Goal: Task Accomplishment & Management: Manage account settings

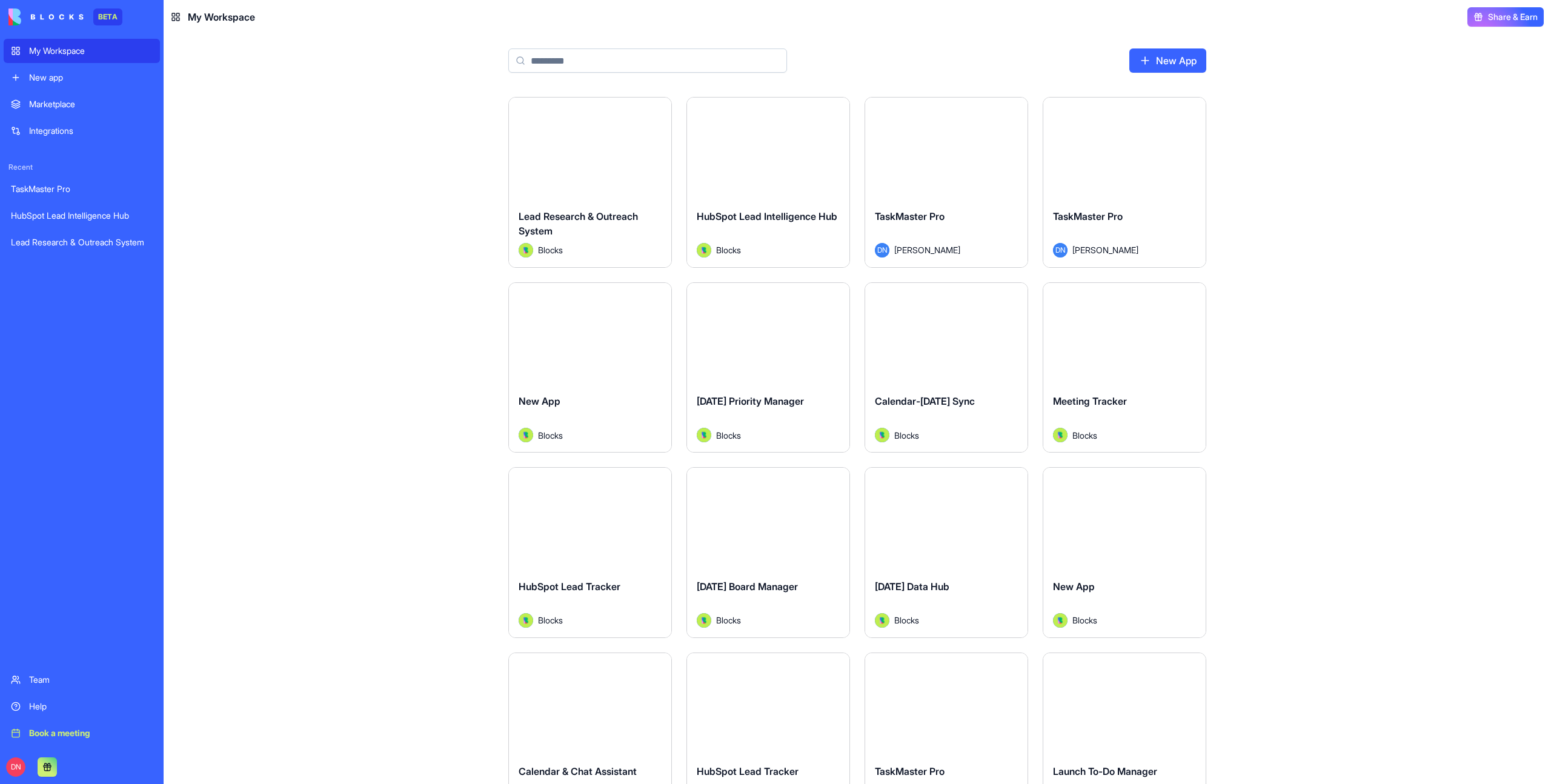
click at [605, 163] on div "Launch" at bounding box center [590, 149] width 163 height 102
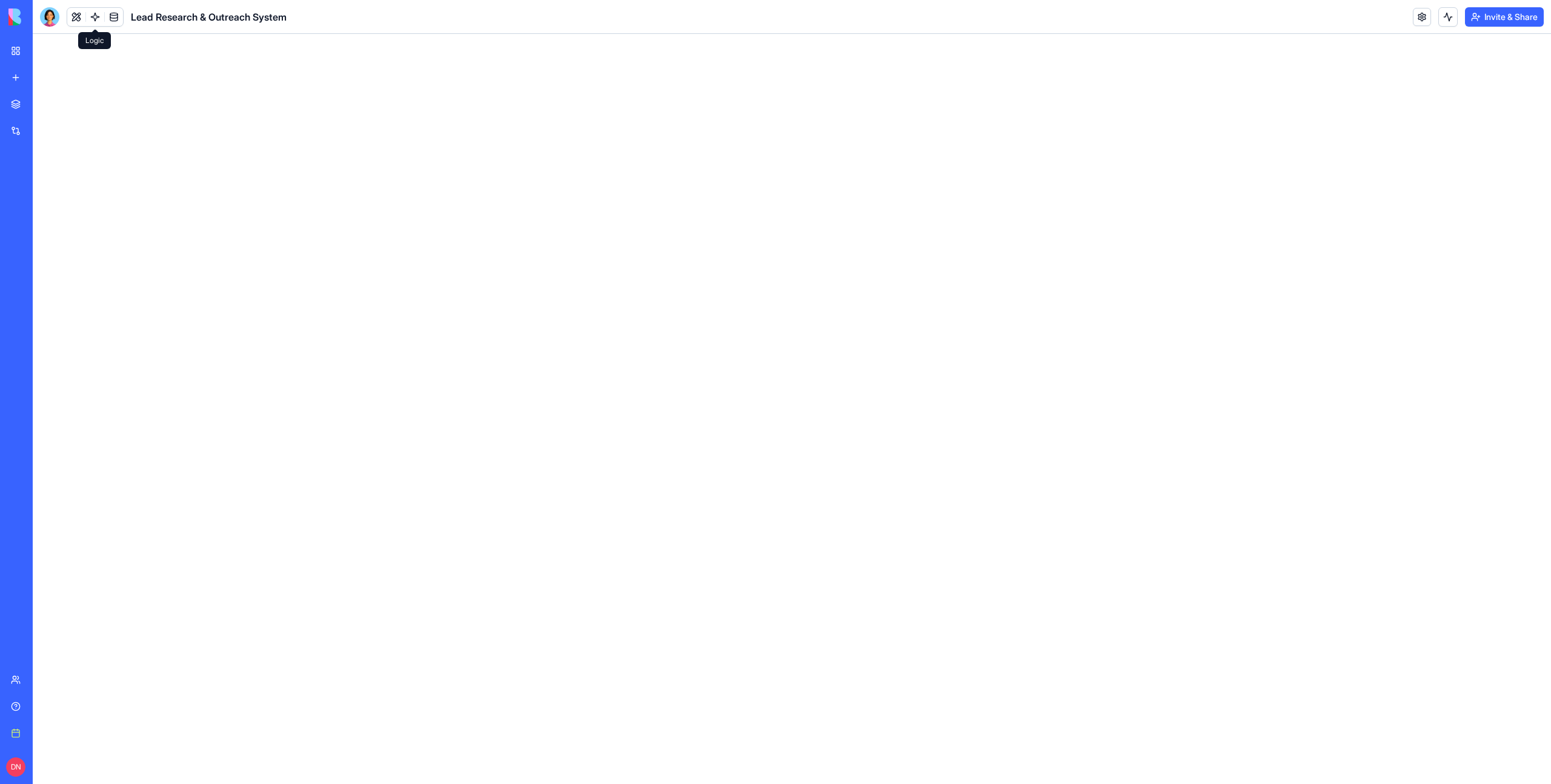
click at [92, 21] on link at bounding box center [95, 17] width 18 height 18
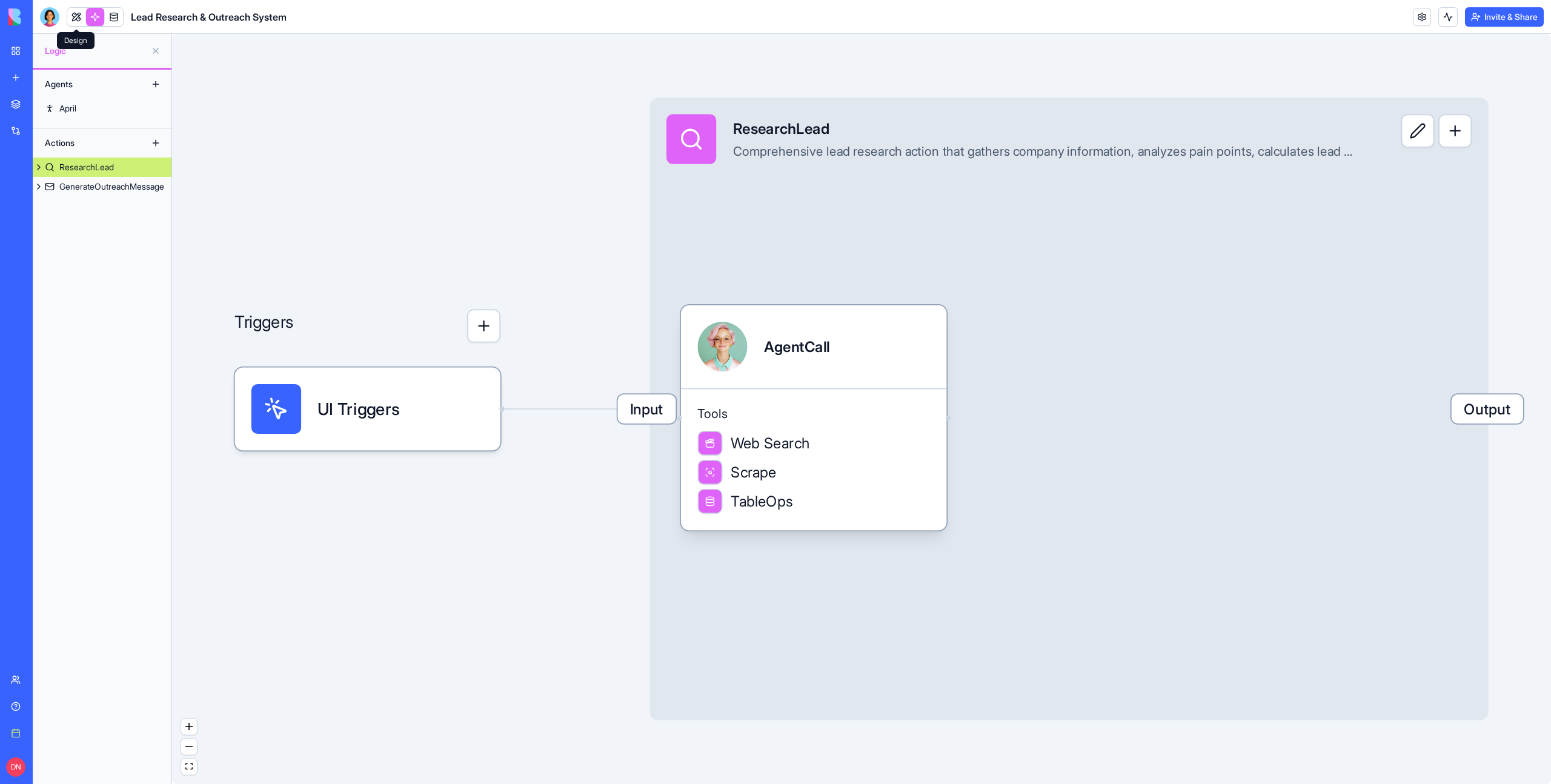
click at [72, 15] on link at bounding box center [76, 17] width 18 height 18
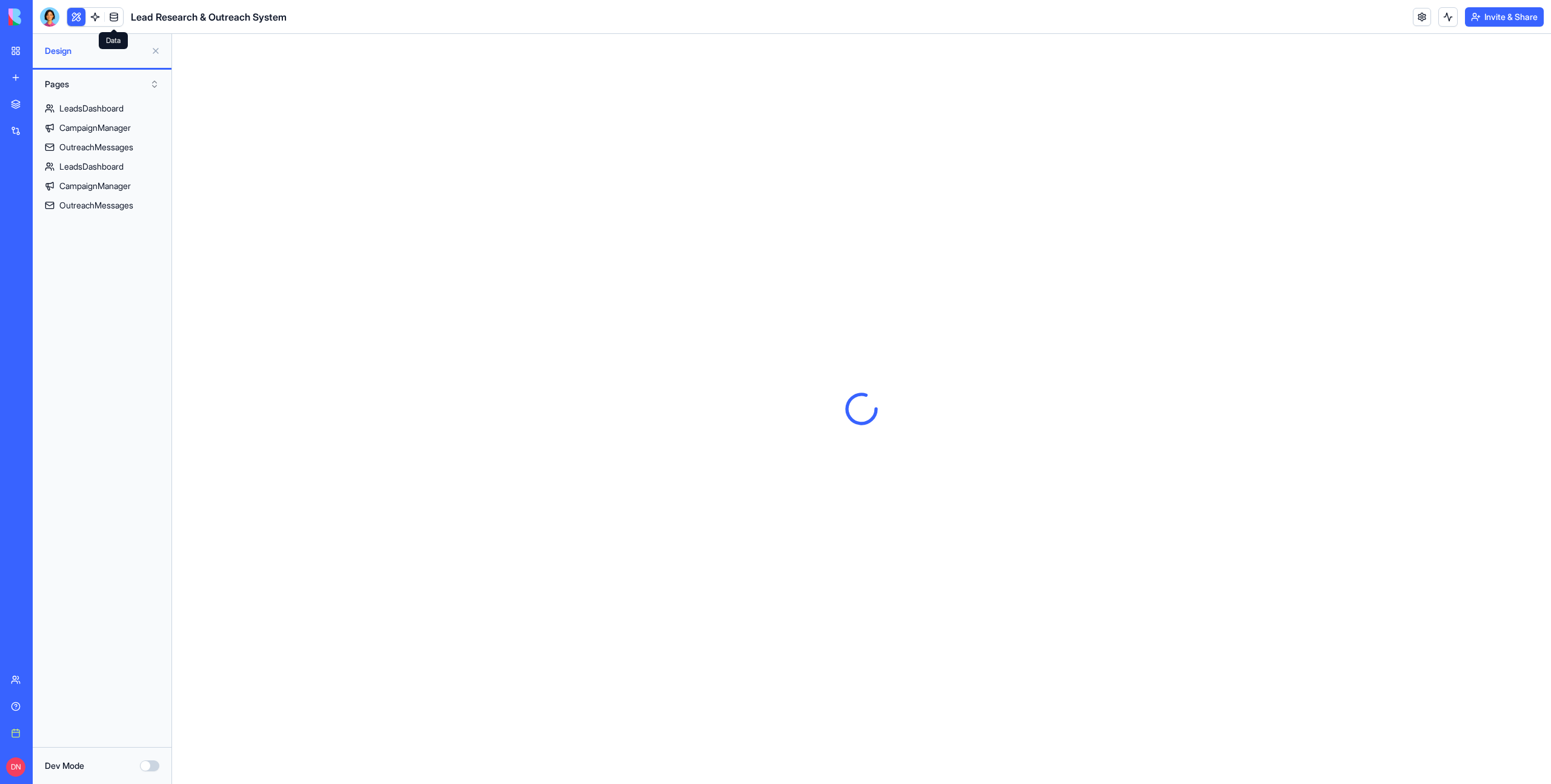
click at [117, 15] on link at bounding box center [114, 17] width 18 height 18
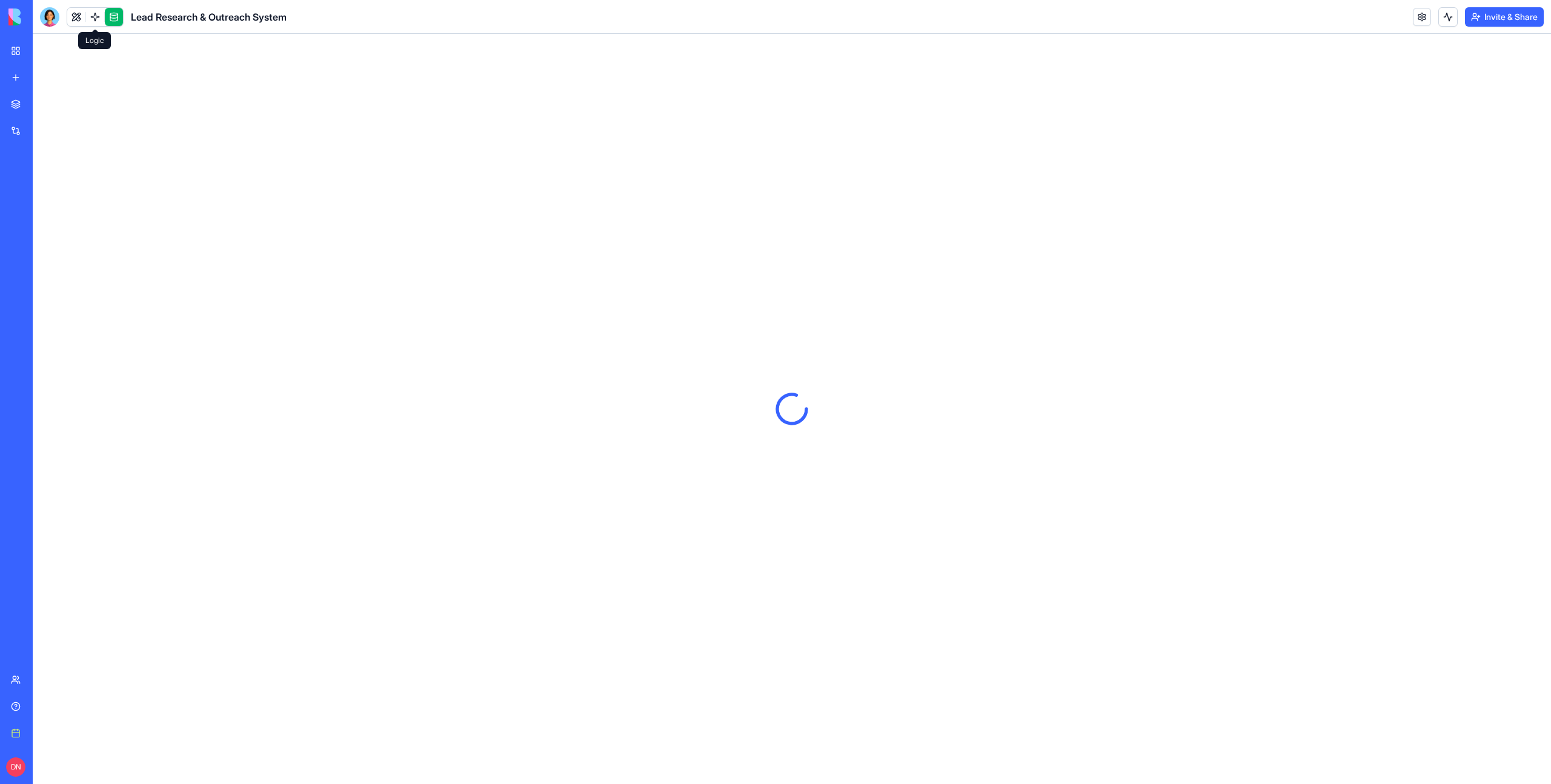
click at [96, 15] on link at bounding box center [95, 17] width 18 height 18
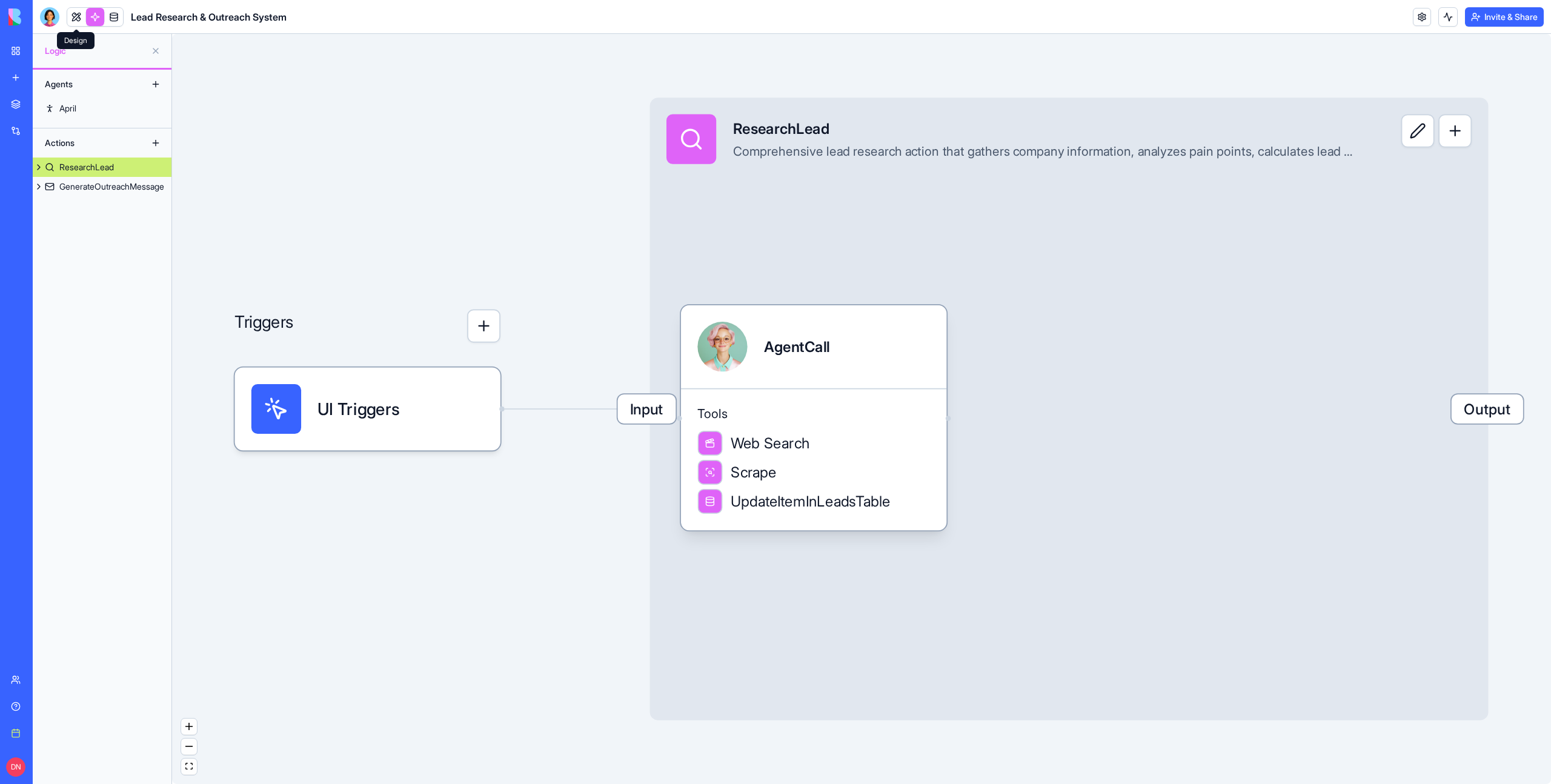
click at [75, 15] on link at bounding box center [76, 17] width 18 height 18
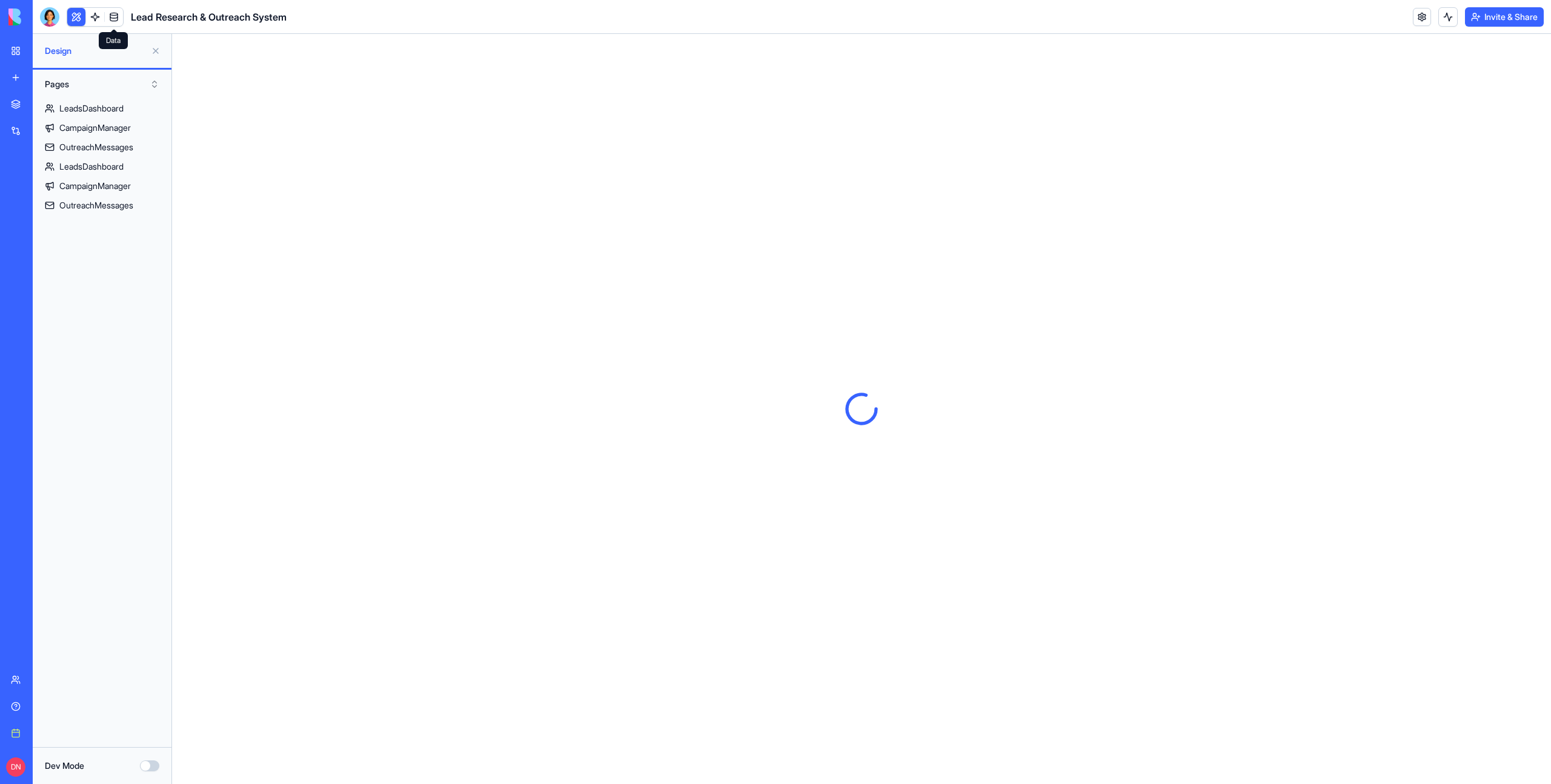
click at [112, 12] on link at bounding box center [114, 17] width 18 height 18
click at [95, 12] on link at bounding box center [95, 17] width 18 height 18
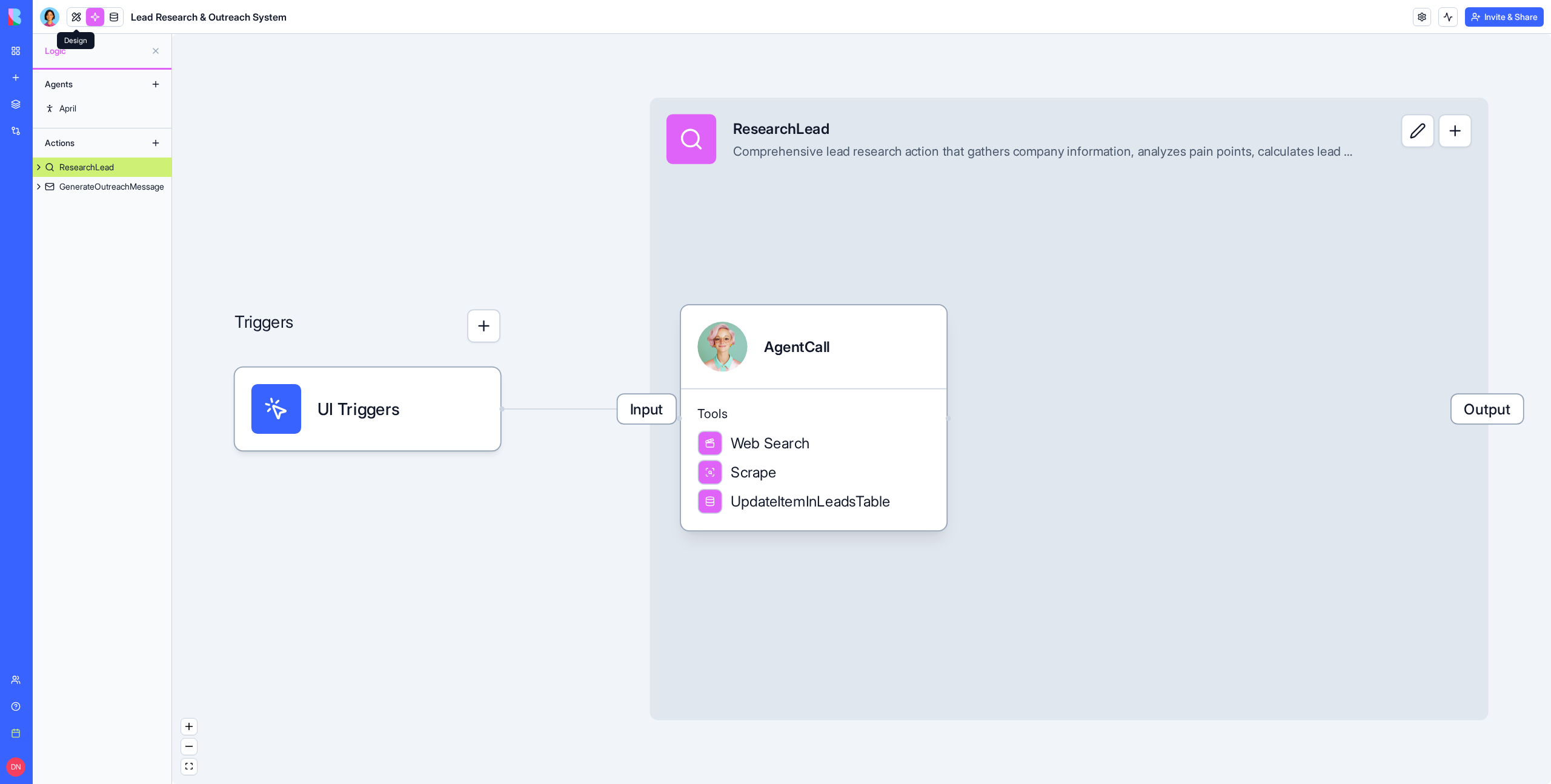
click at [78, 17] on link at bounding box center [76, 17] width 18 height 18
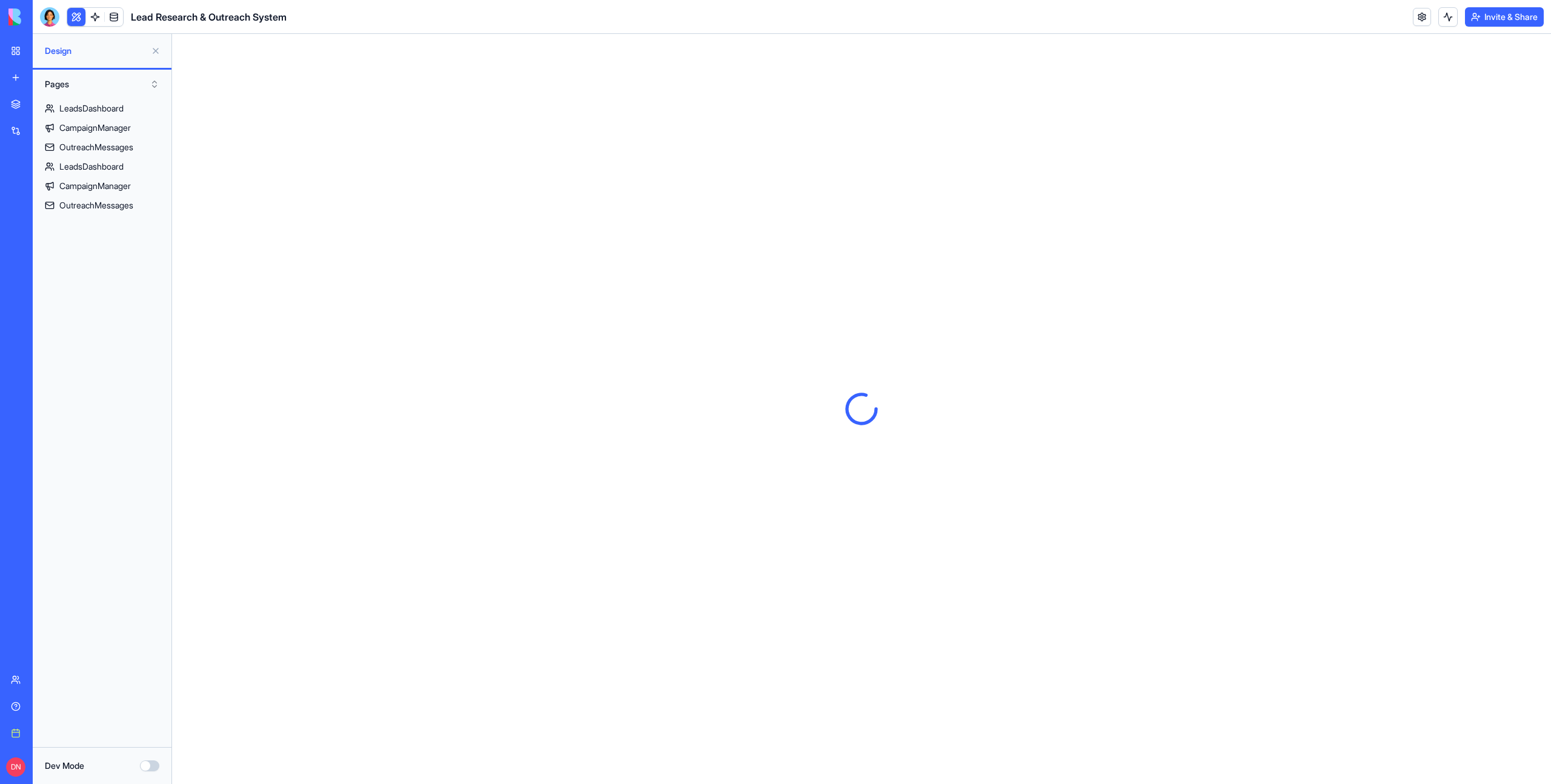
click at [131, 14] on span "Lead Research & Outreach System" at bounding box center [209, 17] width 155 height 15
click at [109, 15] on link at bounding box center [114, 17] width 18 height 18
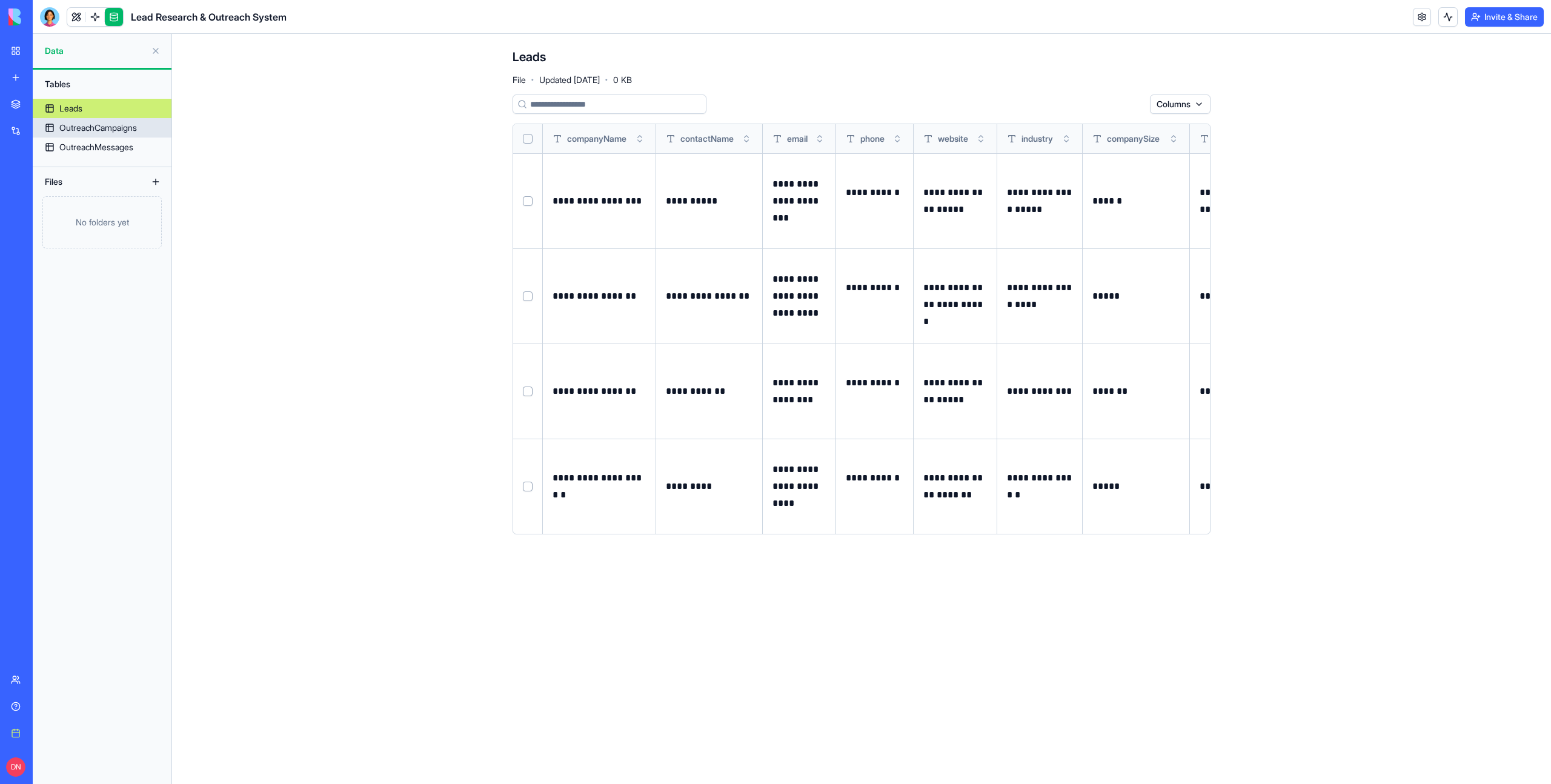
click at [97, 130] on div "OutreachCampaigns" at bounding box center [98, 128] width 78 height 12
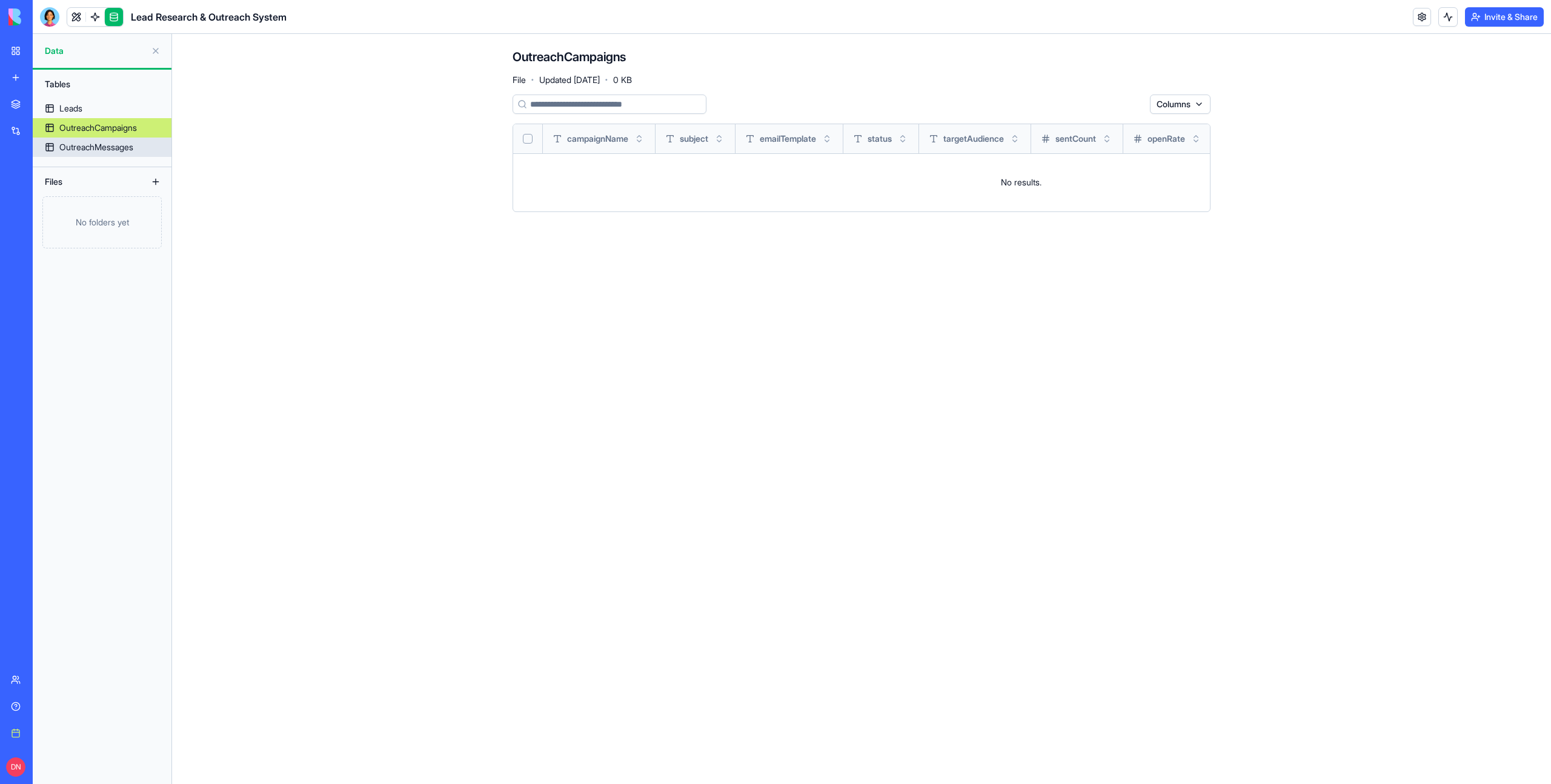
click at [102, 140] on link "OutreachMessages" at bounding box center [102, 147] width 139 height 19
click at [72, 25] on link at bounding box center [76, 17] width 18 height 18
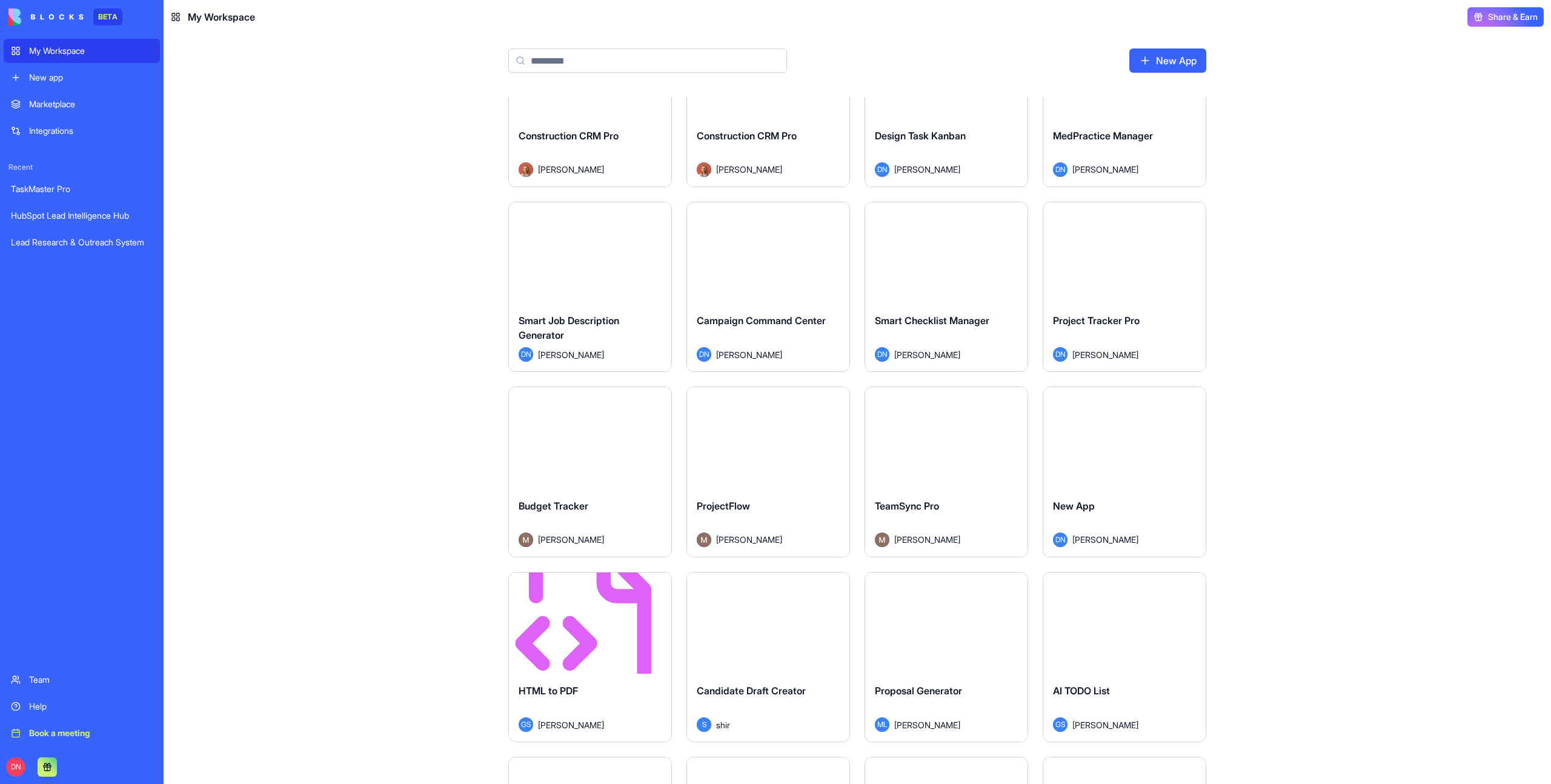
drag, startPoint x: 855, startPoint y: 694, endPoint x: 866, endPoint y: 388, distance: 306.2
click at [855, 454] on div "Launch Lead Research & Outreach System [PERSON_NAME] Launch HubSpot Lead Intell…" at bounding box center [857, 114] width 698 height 3157
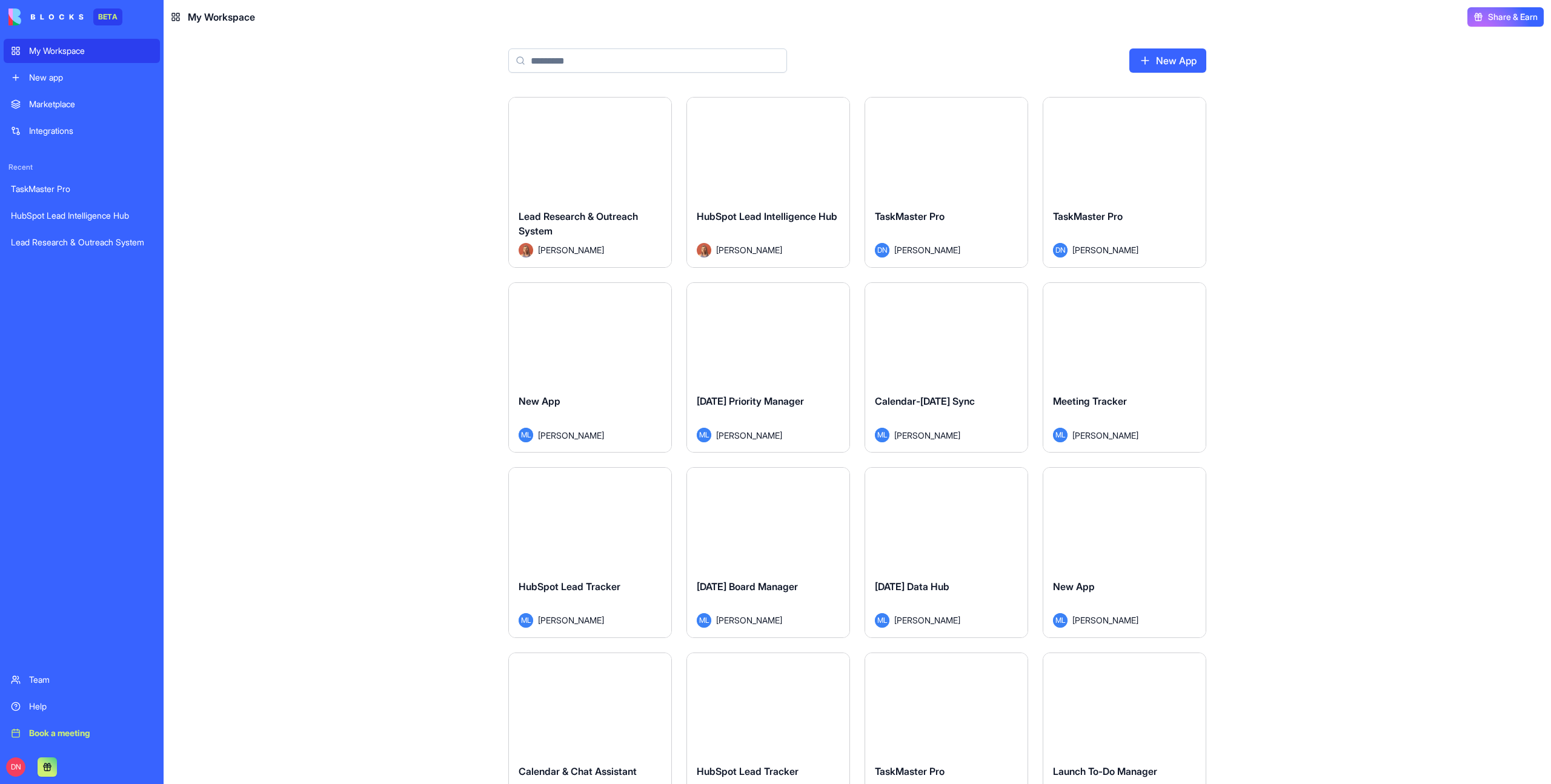
click at [611, 371] on div "Launch" at bounding box center [590, 334] width 163 height 102
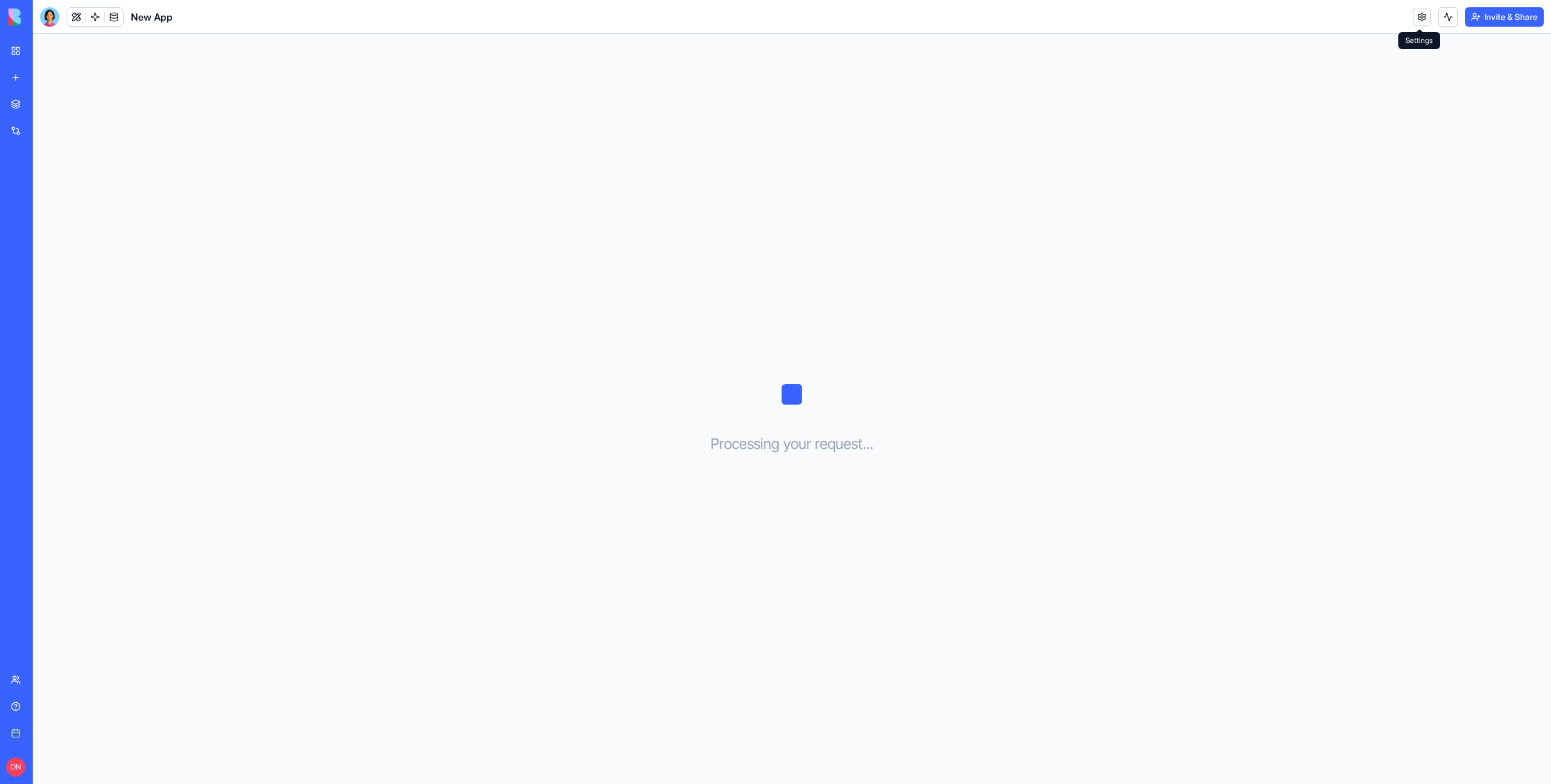
click at [1417, 26] on span at bounding box center [1419, 29] width 6 height 6
click at [1417, 21] on link at bounding box center [1422, 17] width 18 height 18
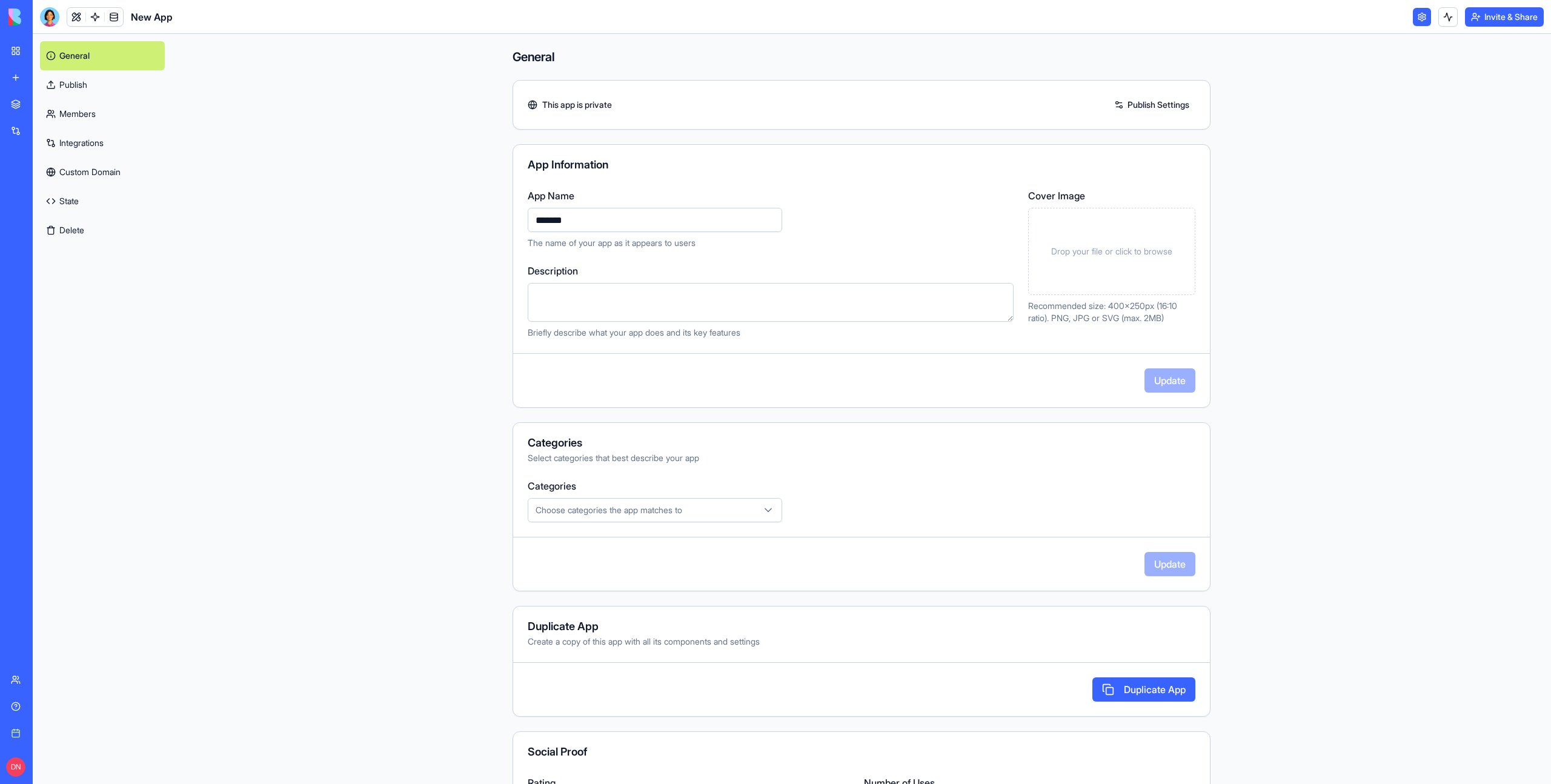
click at [109, 228] on button "Delete" at bounding box center [102, 230] width 125 height 29
click at [45, 45] on div "My Workspace" at bounding box center [36, 51] width 16 height 12
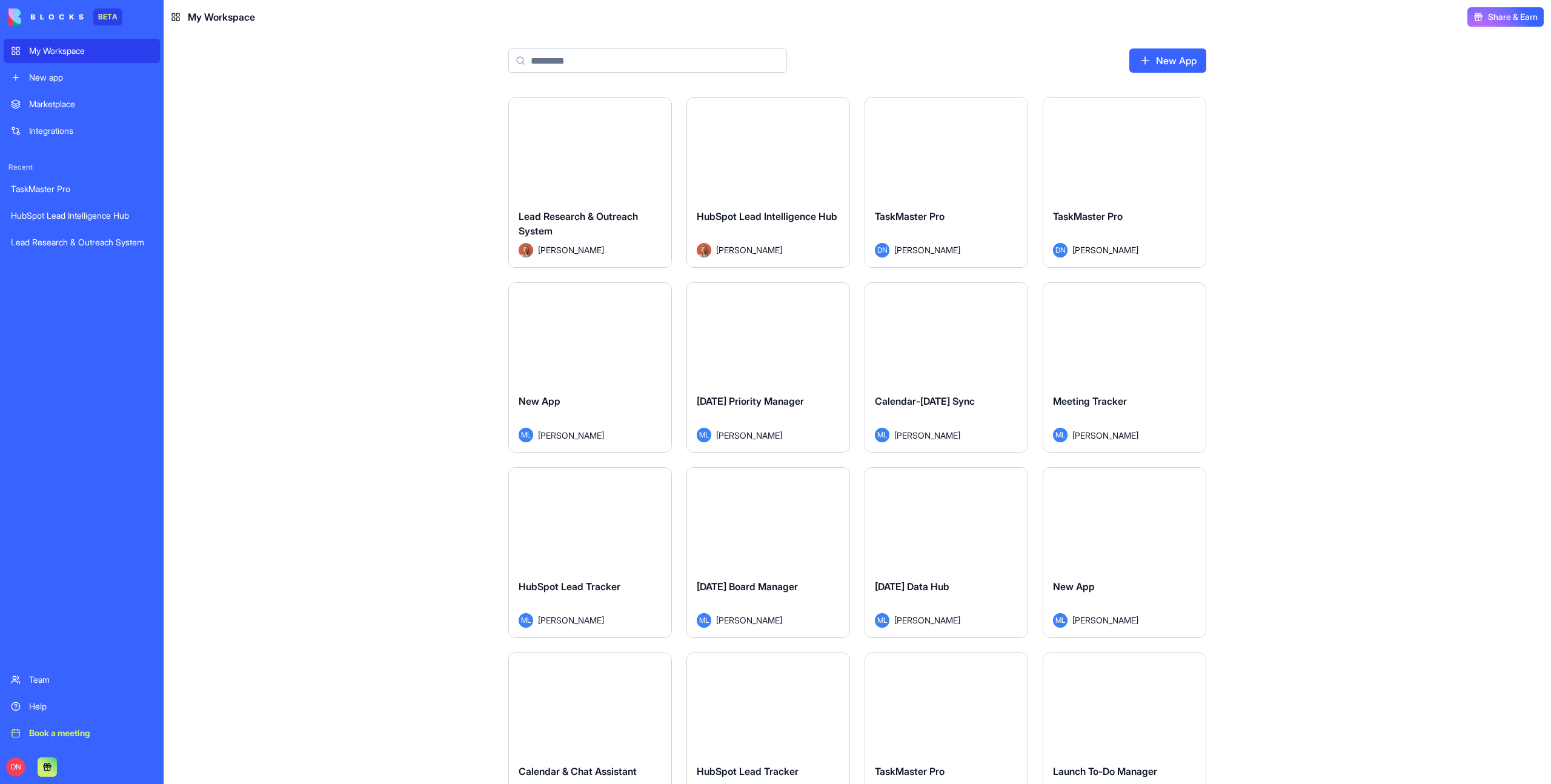
click at [655, 300] on html "BETA My Workspace New app Marketplace Integrations Recent TaskMaster Pro HubSpo…" at bounding box center [775, 392] width 1551 height 784
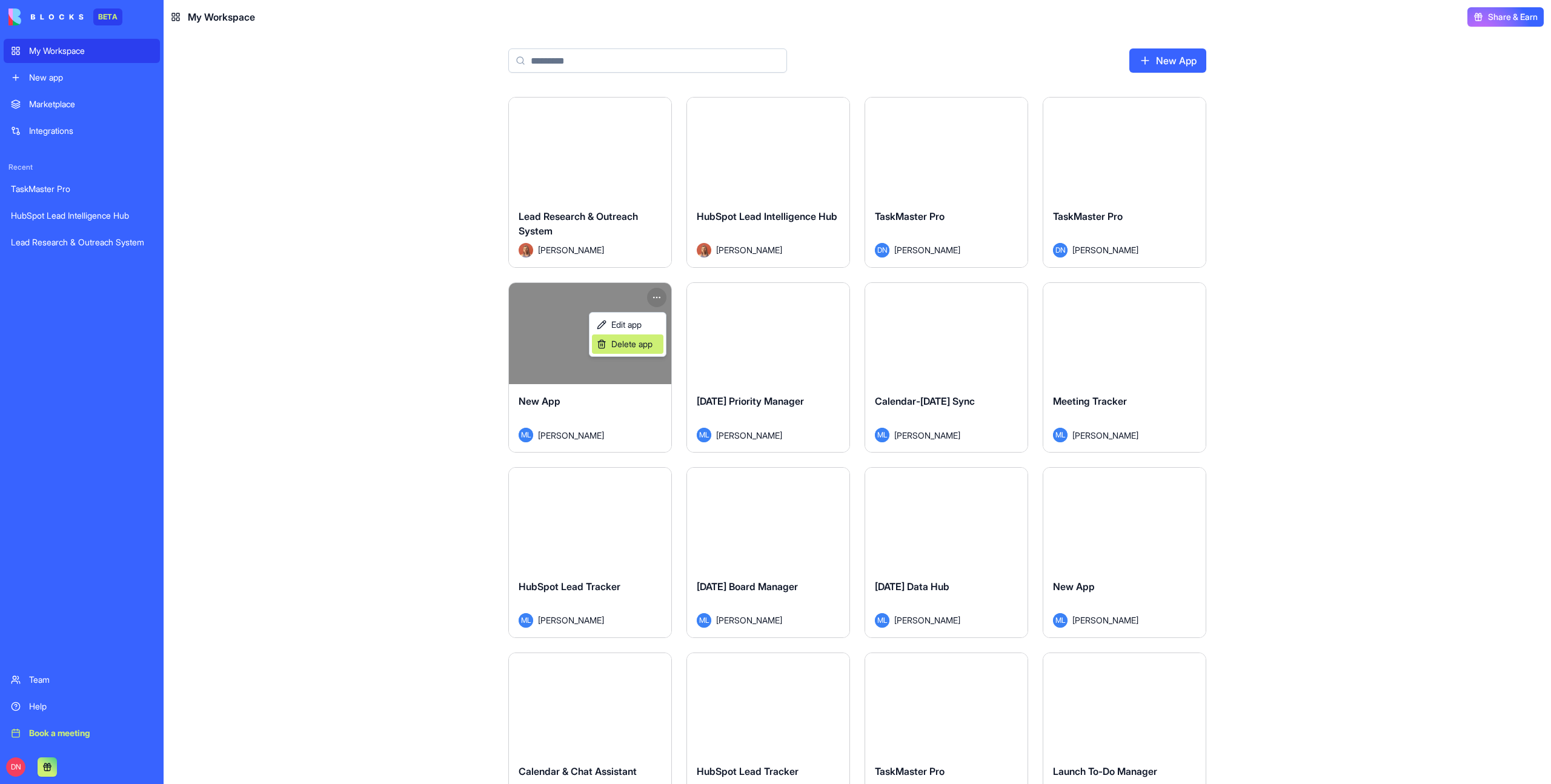
click at [638, 339] on span "Delete app" at bounding box center [632, 344] width 41 height 12
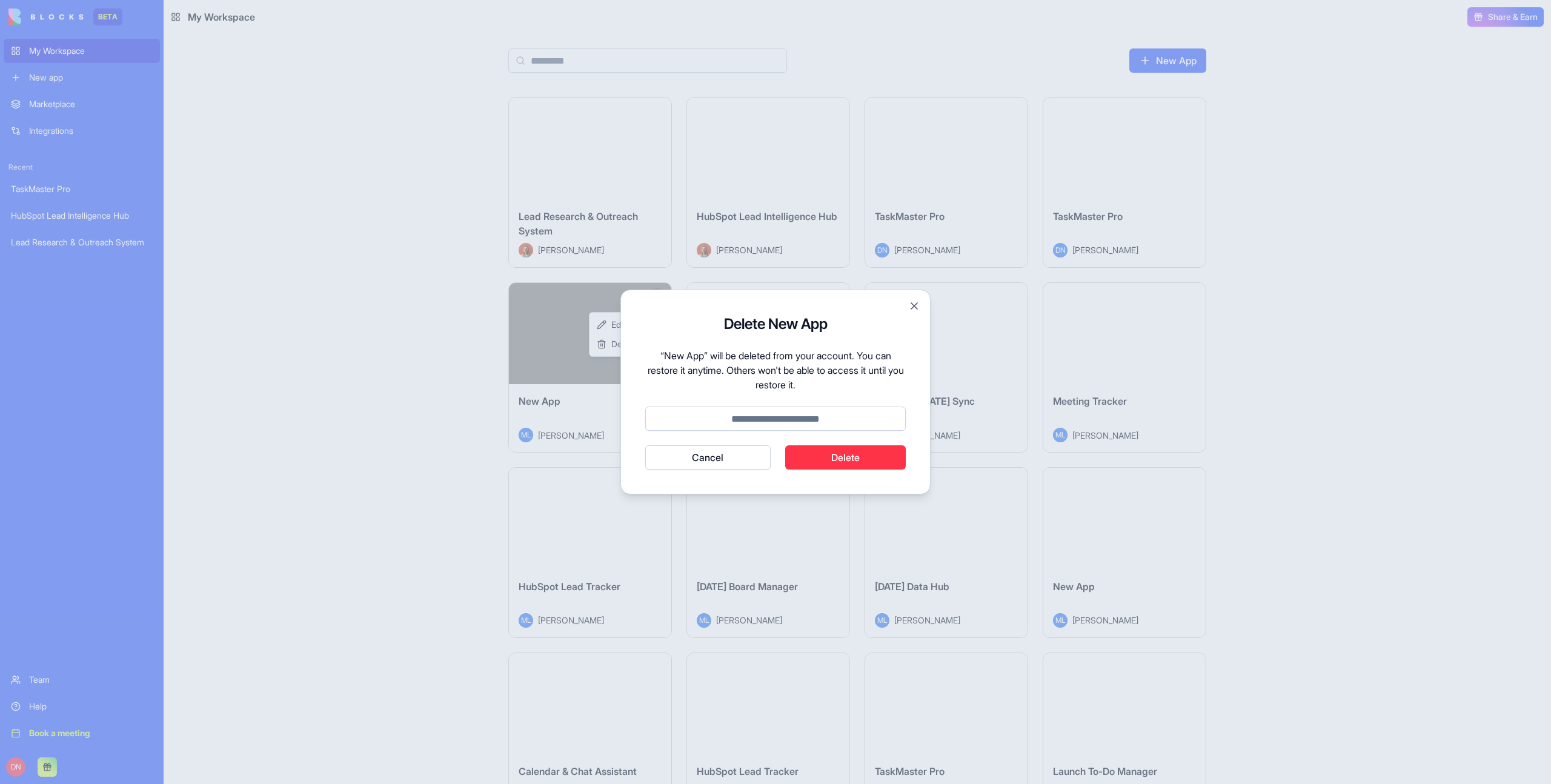
click at [728, 462] on button "Cancel" at bounding box center [708, 457] width 126 height 24
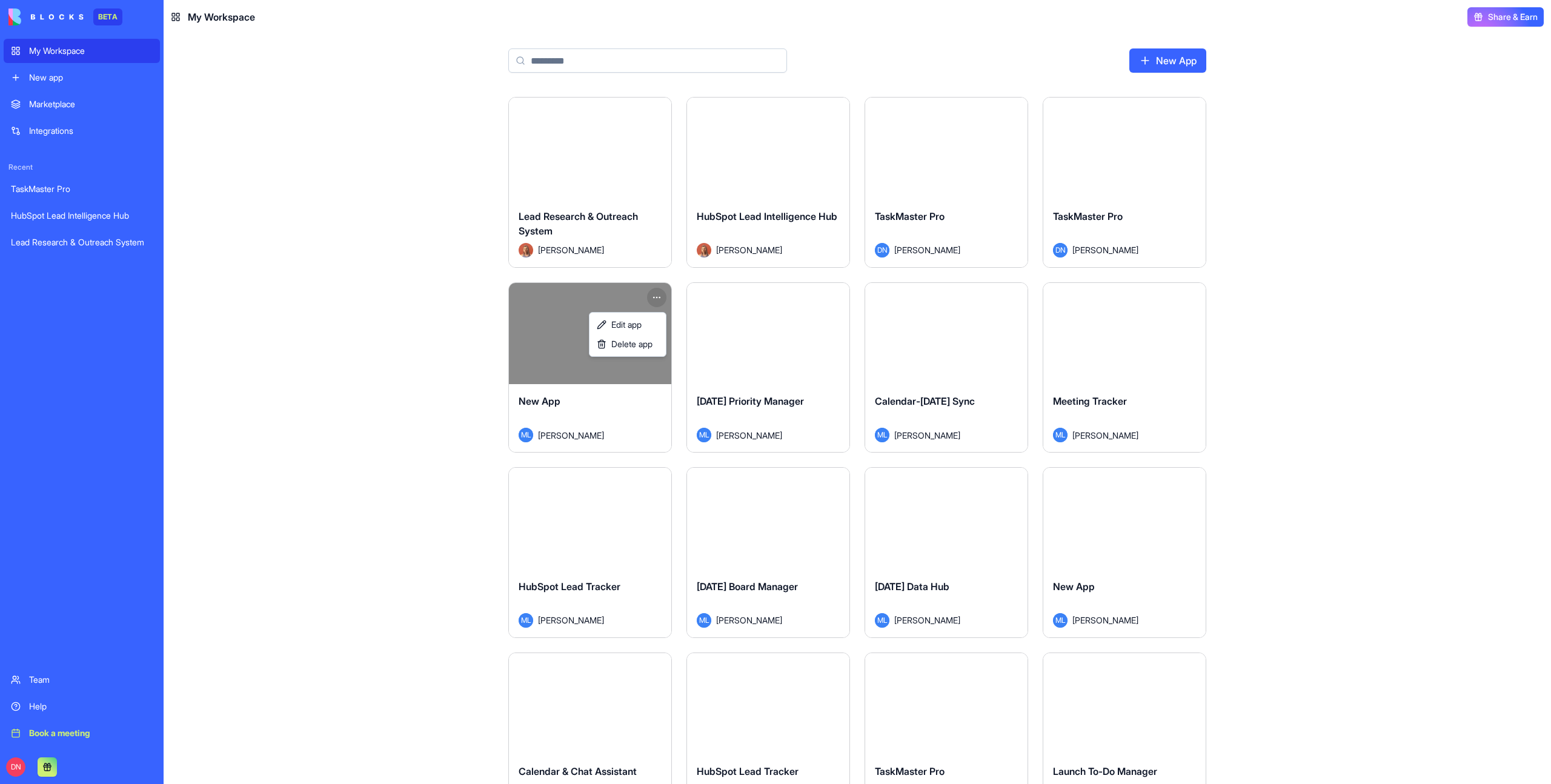
click at [272, 374] on html "BETA My Workspace New app Marketplace Integrations Recent TaskMaster Pro HubSpo…" at bounding box center [775, 392] width 1551 height 784
